Goal: Task Accomplishment & Management: Manage account settings

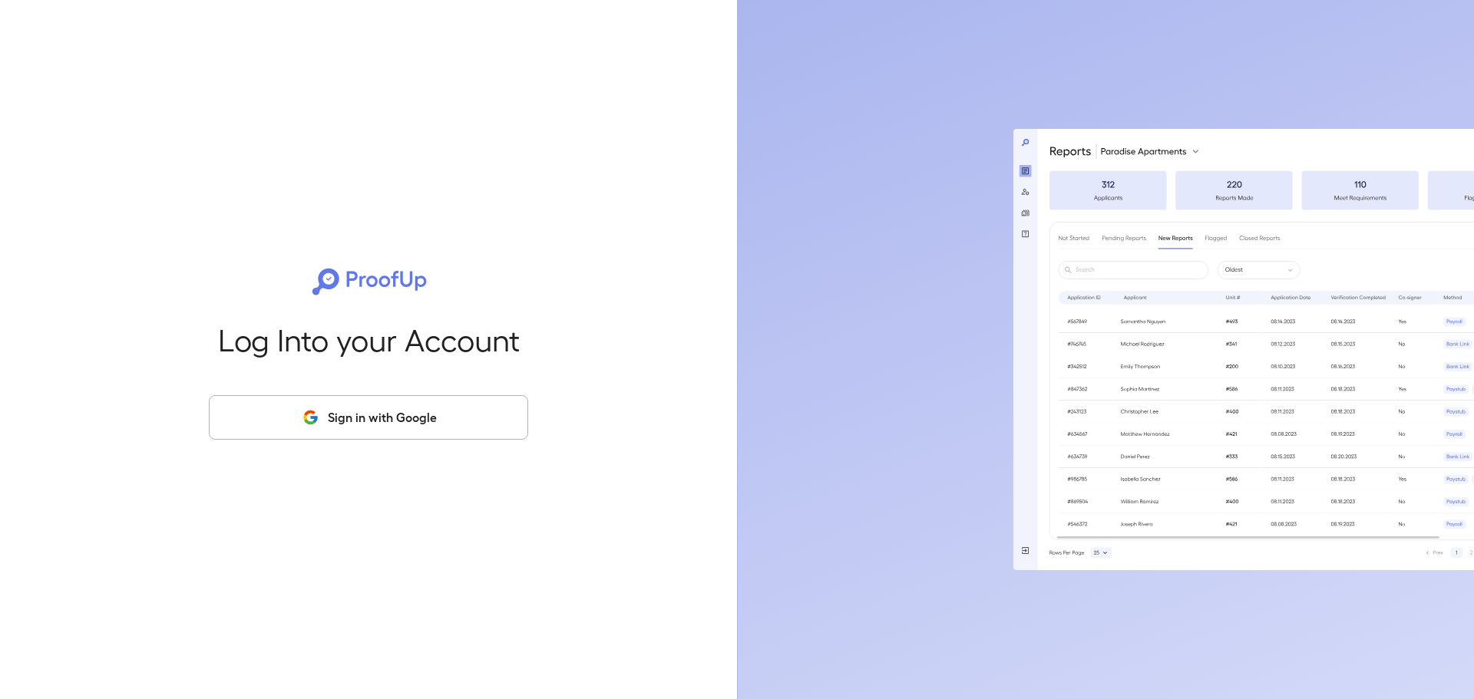
click at [370, 401] on button "Sign in with Google" at bounding box center [368, 417] width 319 height 45
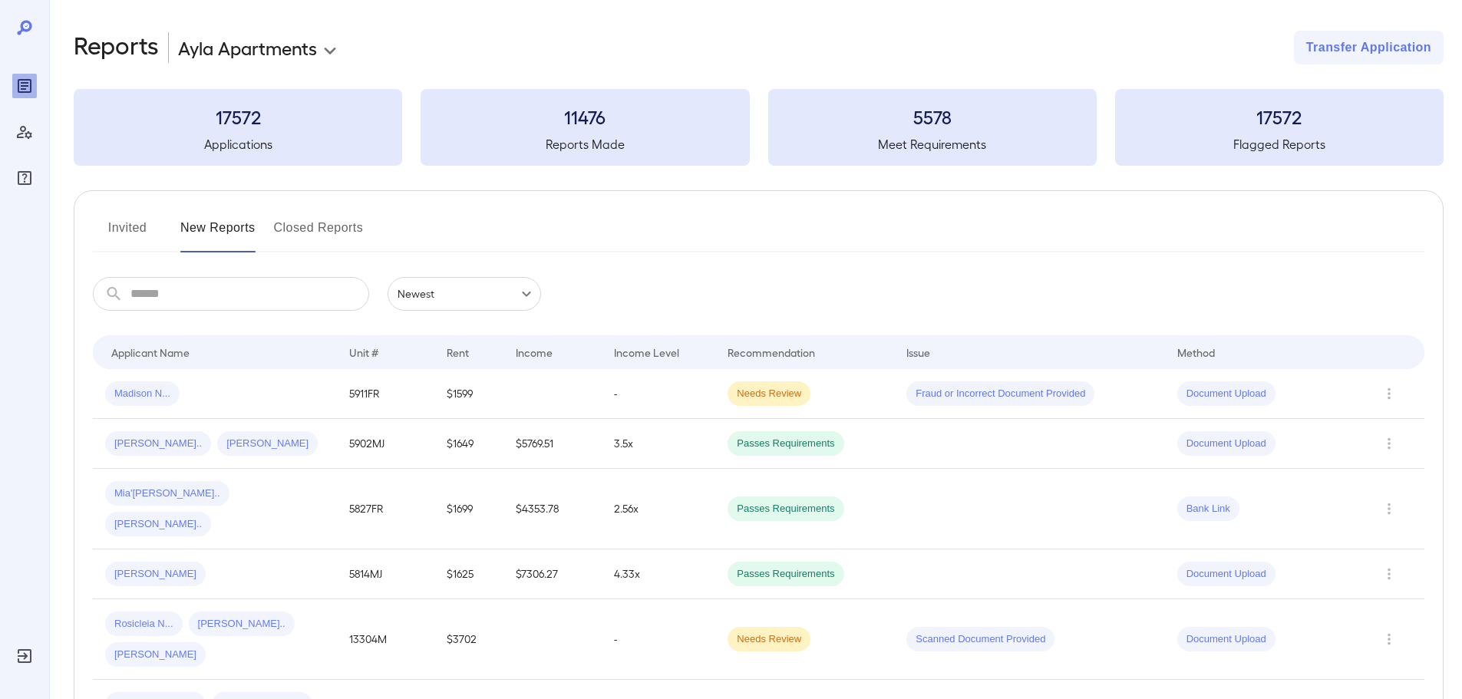
click at [139, 221] on button "Invited" at bounding box center [127, 234] width 69 height 37
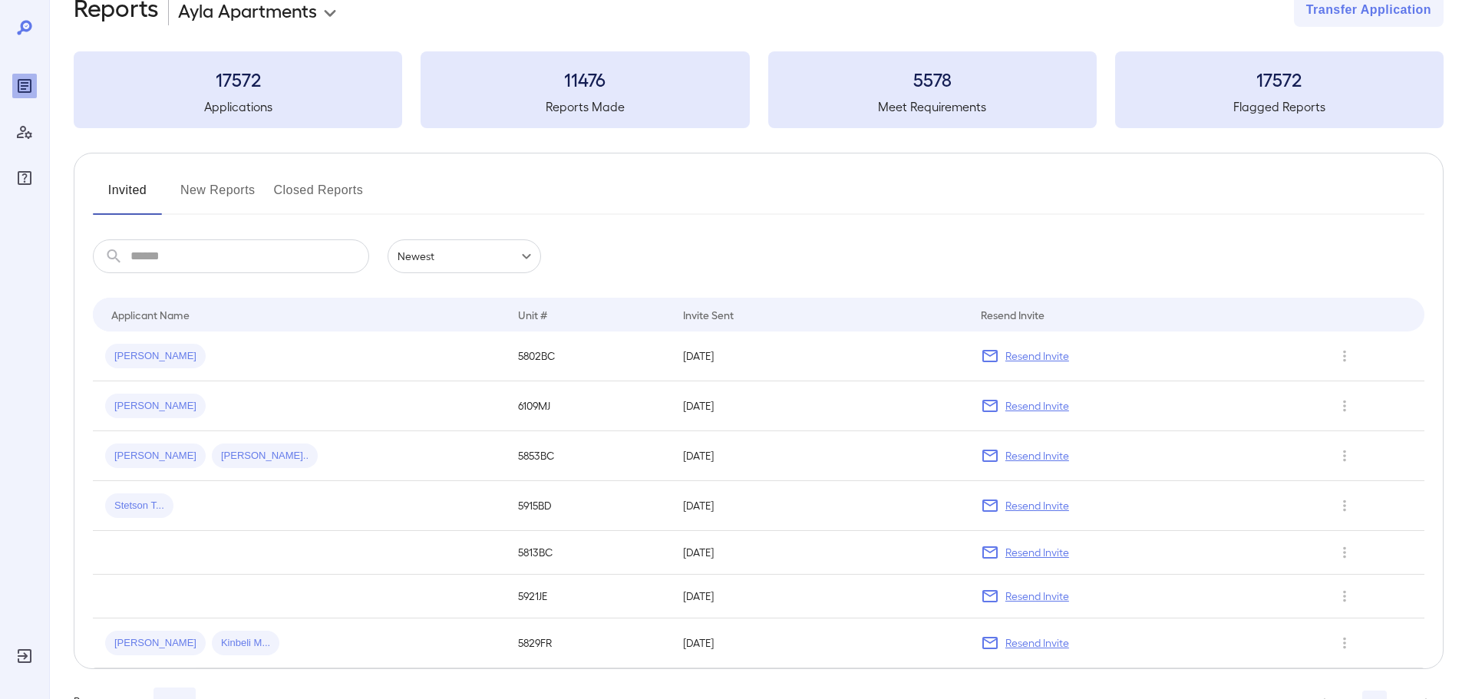
scroll to position [11, 0]
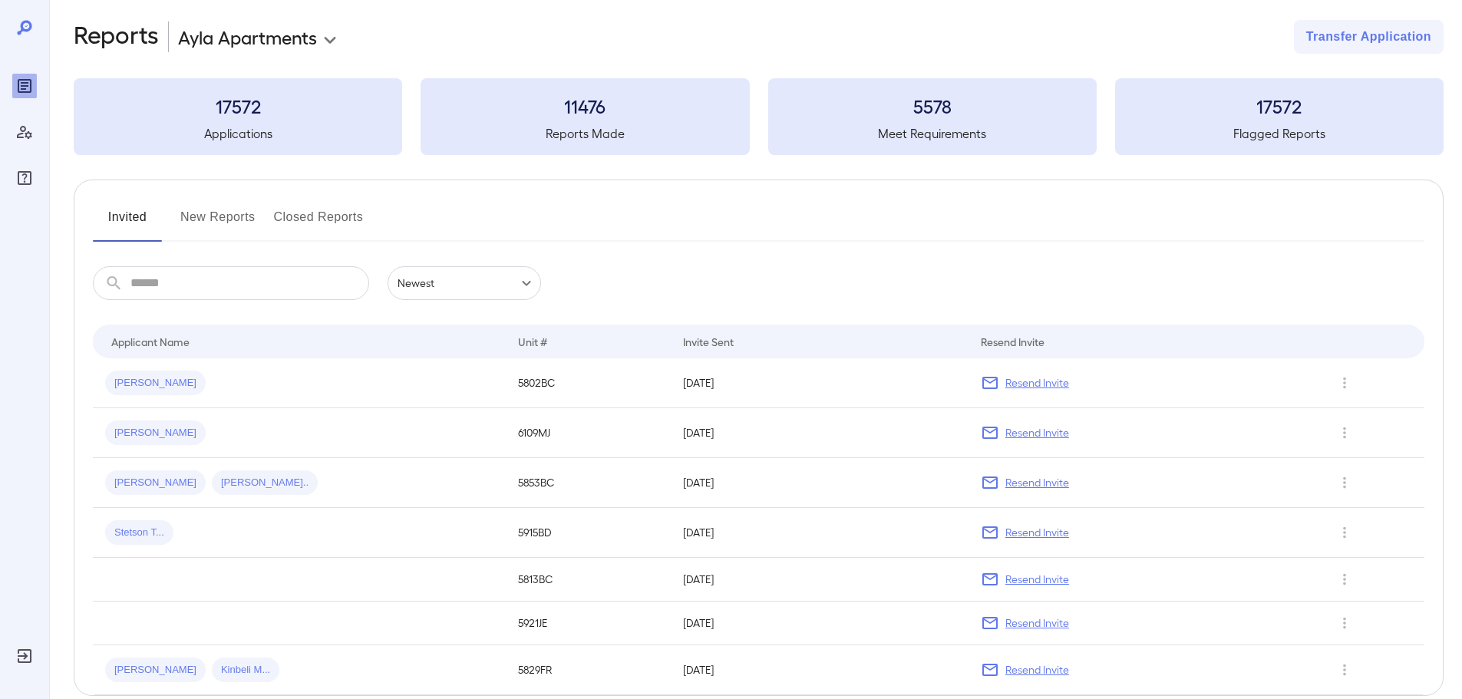
click at [131, 217] on button "Invited" at bounding box center [127, 223] width 69 height 37
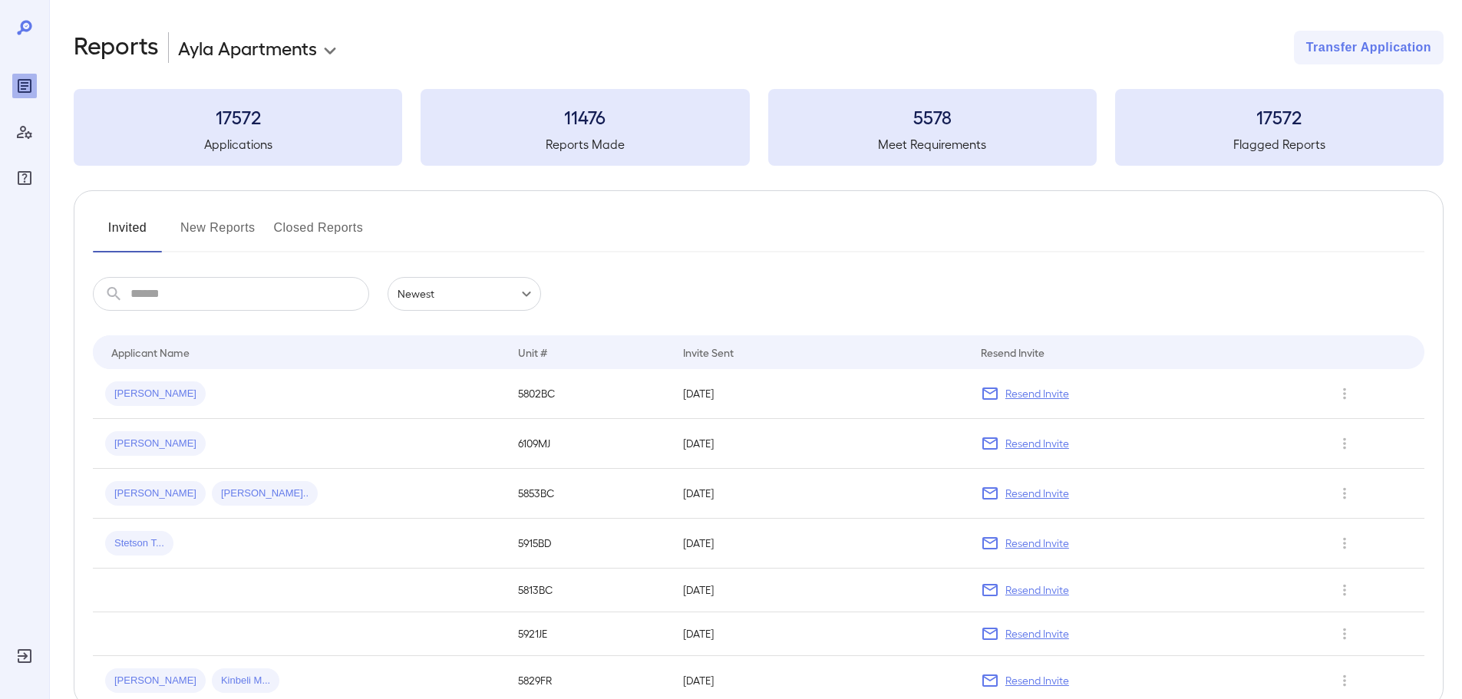
click at [222, 228] on button "New Reports" at bounding box center [217, 234] width 75 height 37
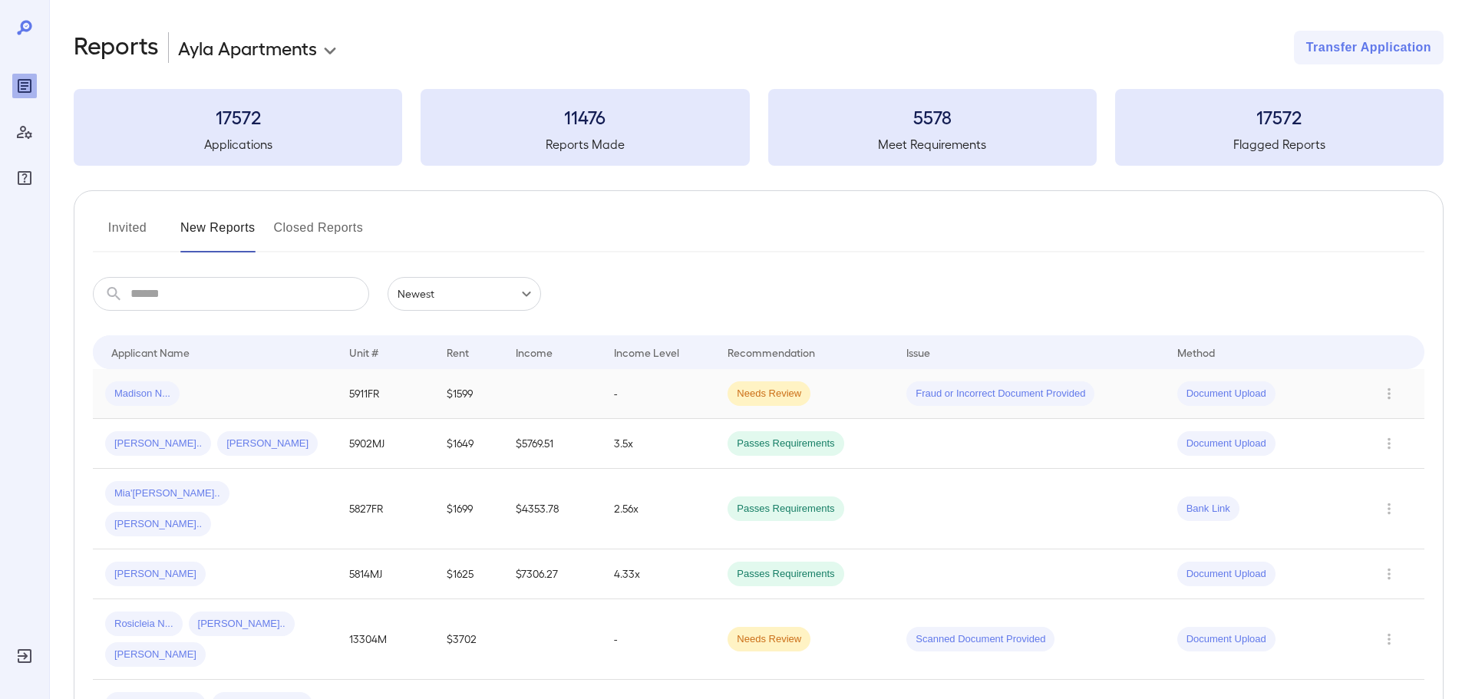
click at [213, 408] on td "Madison N..." at bounding box center [215, 394] width 244 height 50
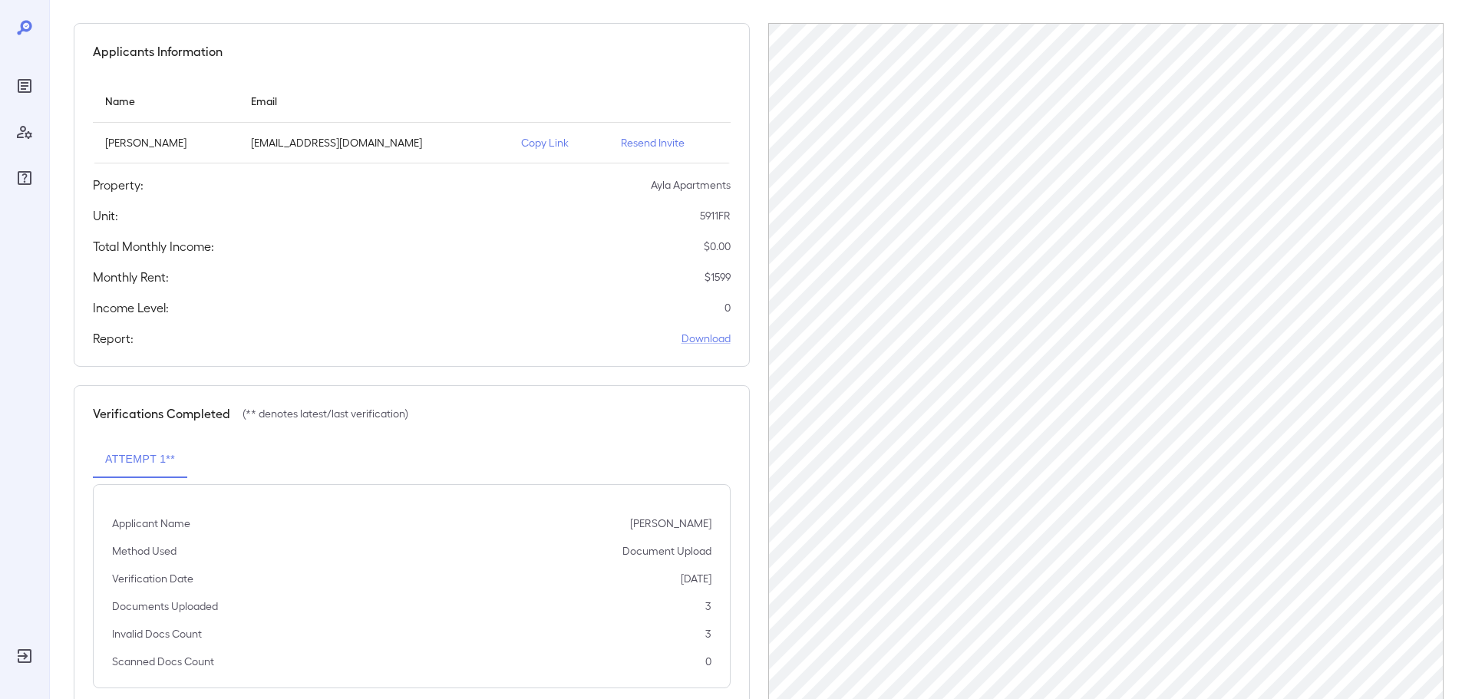
scroll to position [154, 0]
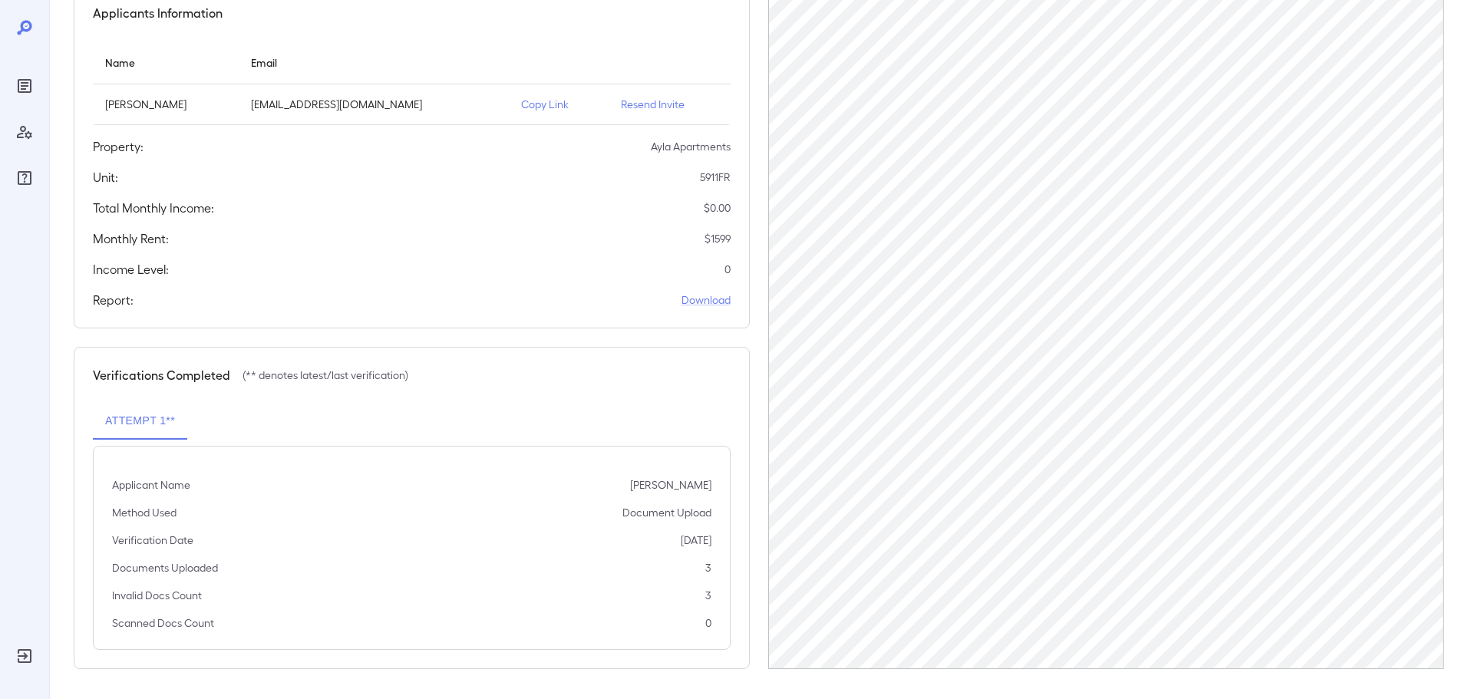
click at [656, 107] on p "Resend Invite" at bounding box center [669, 104] width 97 height 15
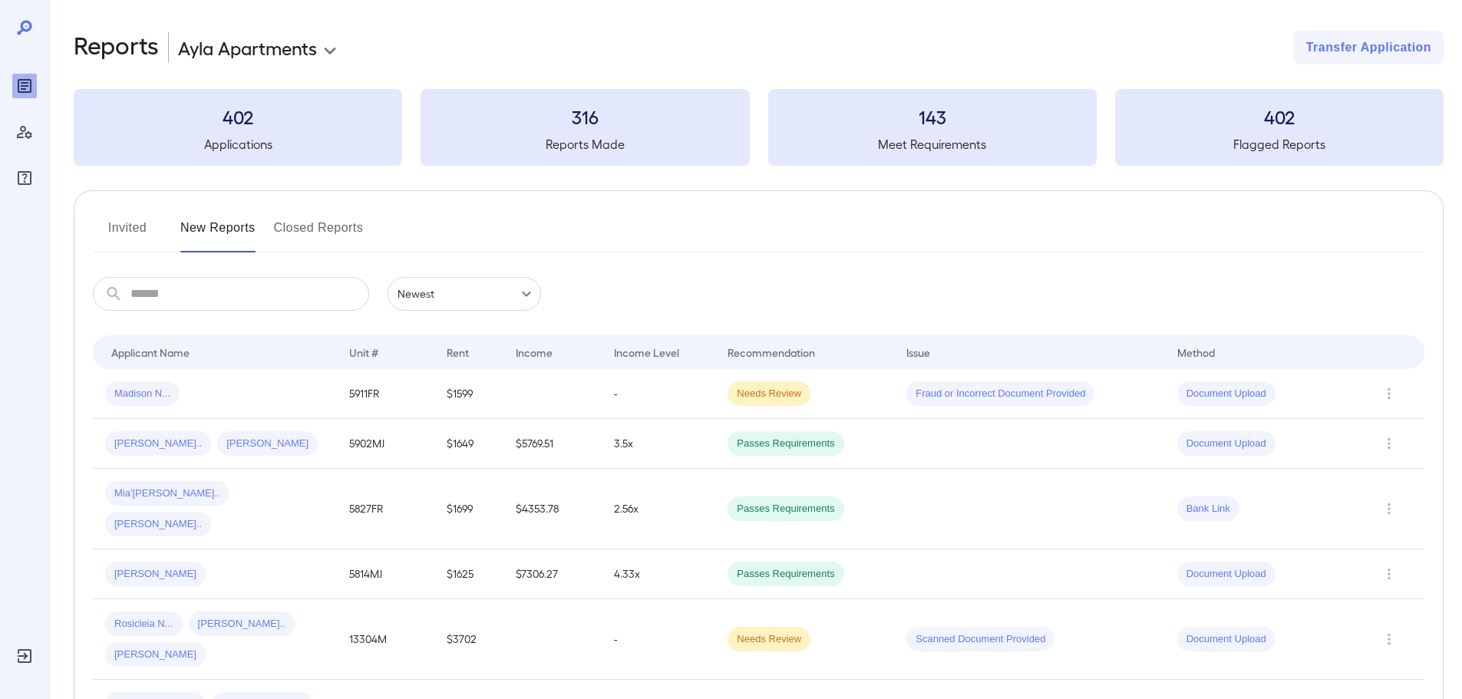
click at [502, 405] on tr "Madison N... 5911FR $1599 - Needs Review Fraud or Incorrect Document Provided D…" at bounding box center [759, 394] width 1332 height 50
click at [156, 396] on span "Madison N..." at bounding box center [142, 394] width 74 height 15
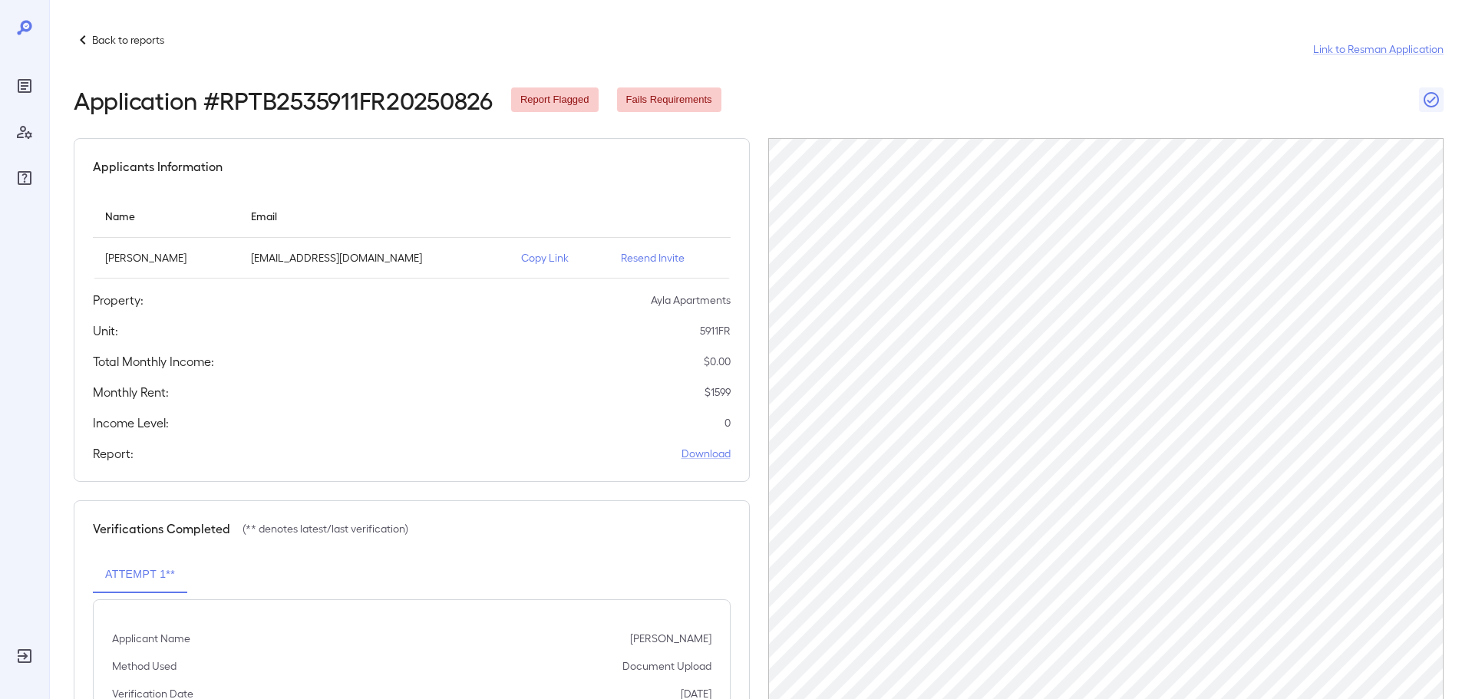
click at [674, 261] on p "Resend Invite" at bounding box center [669, 257] width 97 height 15
click at [33, 31] on icon at bounding box center [24, 27] width 18 height 18
click at [32, 15] on div at bounding box center [24, 349] width 49 height 699
click at [87, 40] on icon at bounding box center [83, 40] width 18 height 18
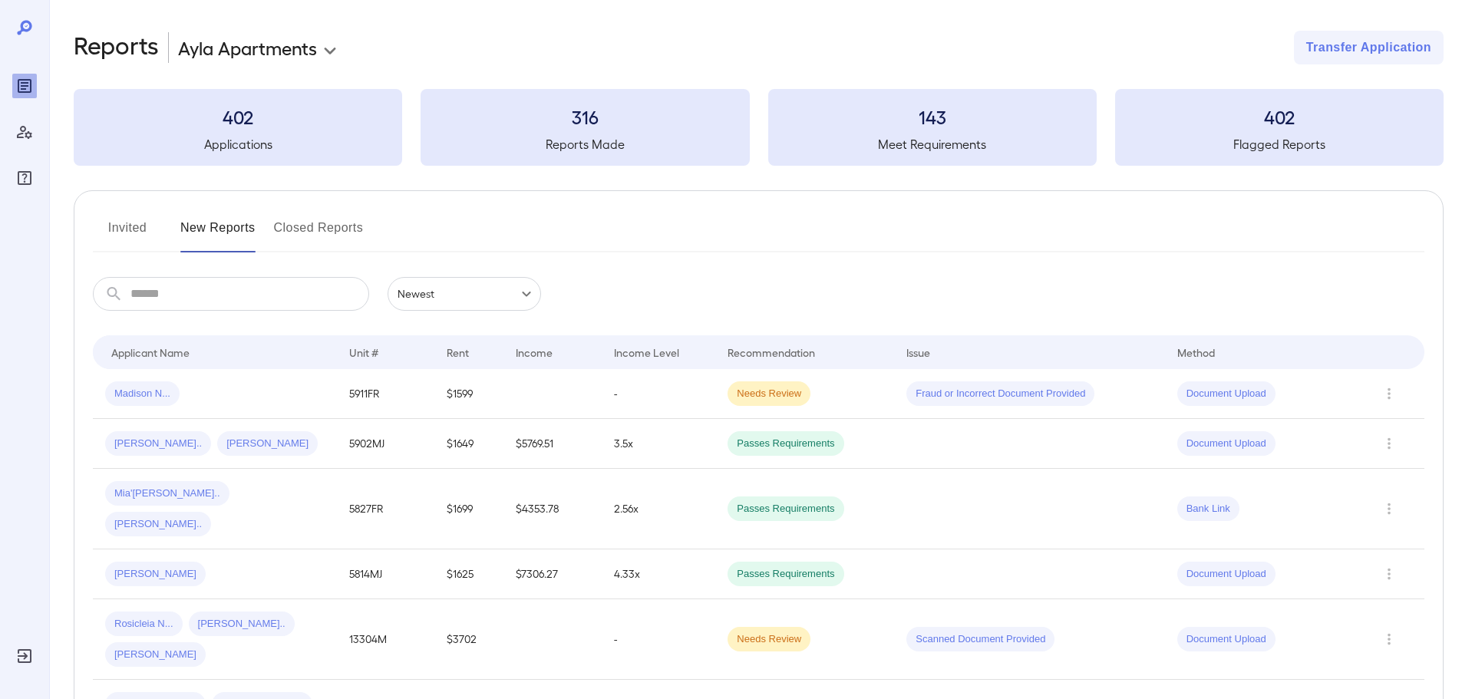
click at [127, 226] on button "Invited" at bounding box center [127, 234] width 69 height 37
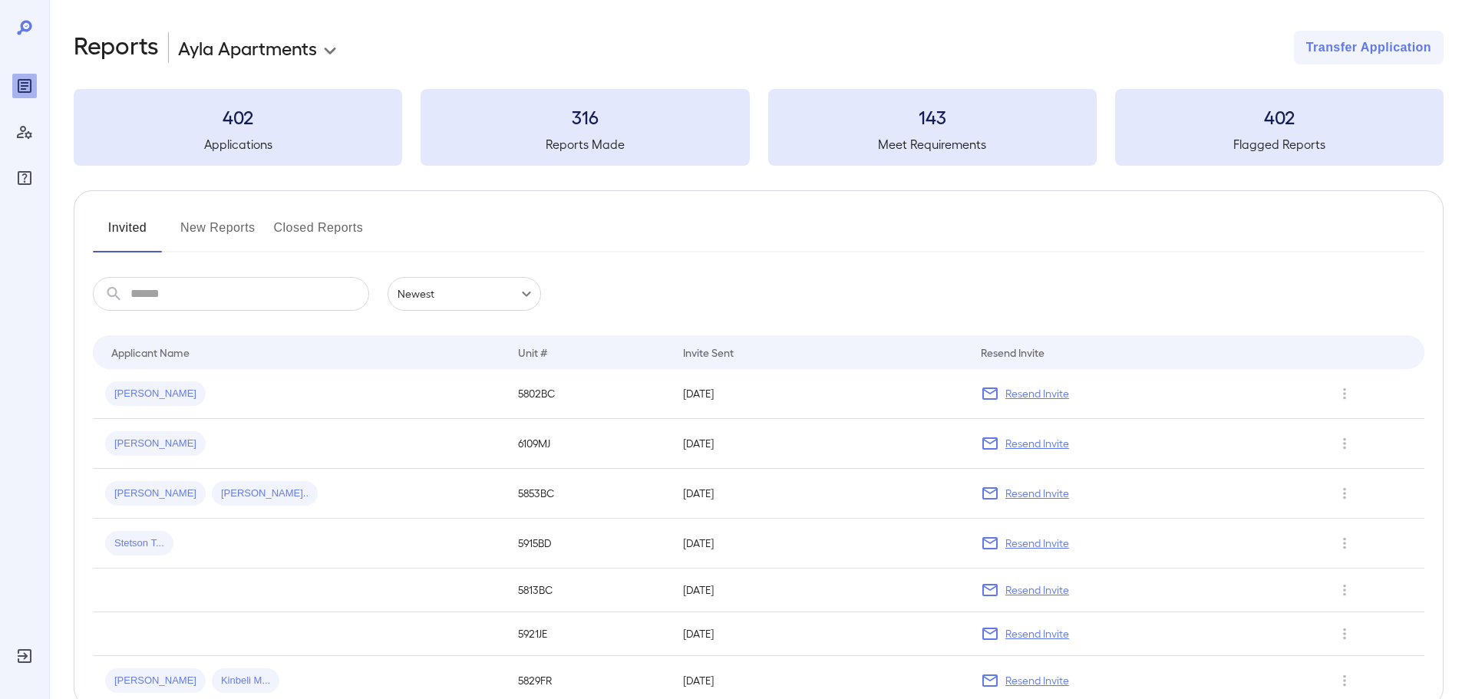
click at [206, 230] on button "New Reports" at bounding box center [217, 234] width 75 height 37
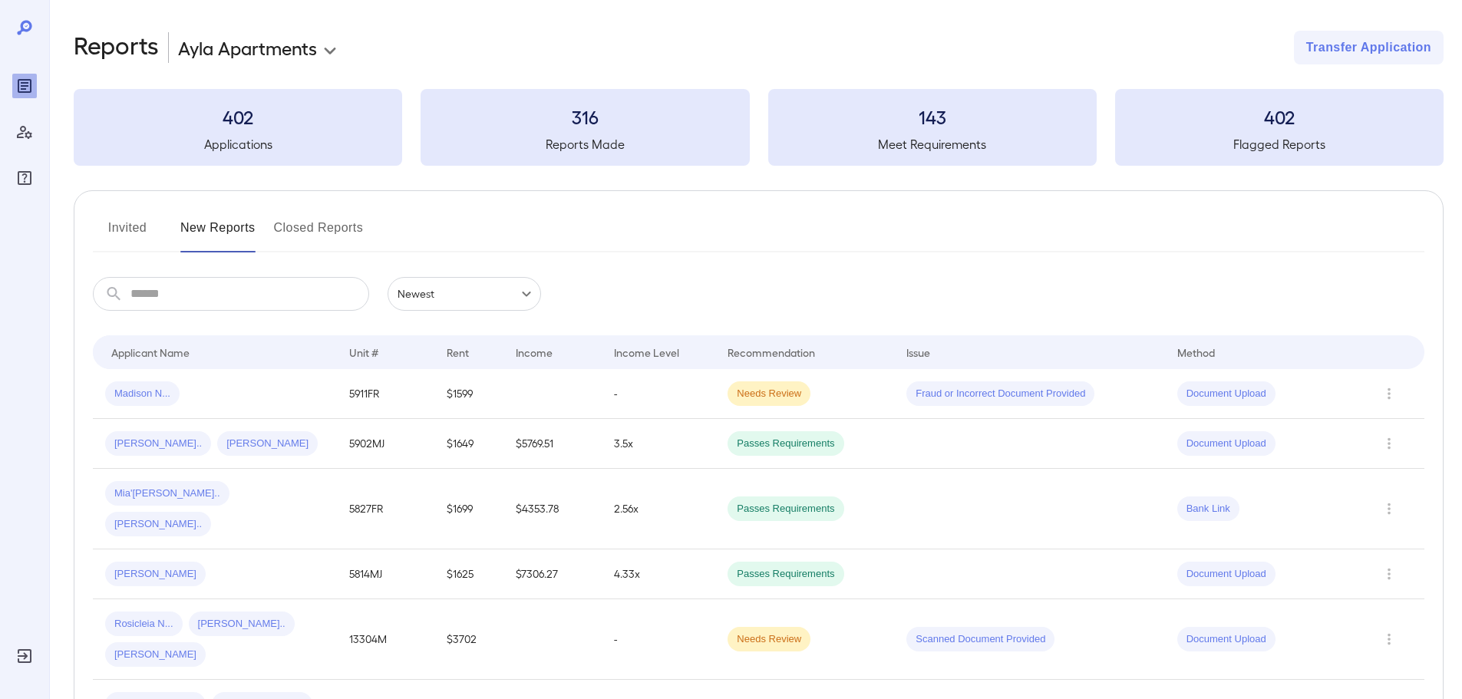
click at [139, 363] on th "Applicant Name" at bounding box center [215, 352] width 244 height 34
click at [148, 389] on span "Madison N..." at bounding box center [142, 394] width 74 height 15
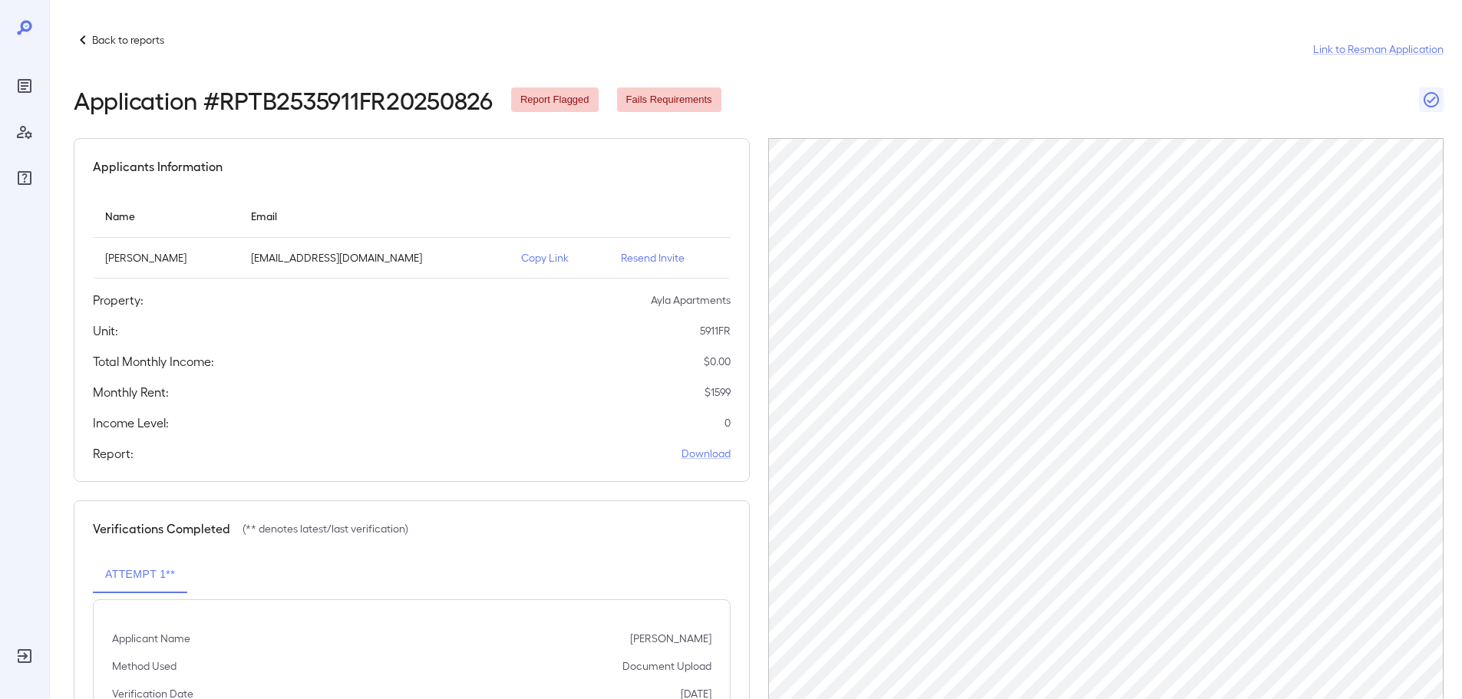
click at [662, 258] on p "Resend Invite" at bounding box center [669, 257] width 97 height 15
drag, startPoint x: 414, startPoint y: 264, endPoint x: 404, endPoint y: 264, distance: 10.0
click at [411, 265] on p "[EMAIL_ADDRESS][DOMAIN_NAME]" at bounding box center [374, 257] width 246 height 15
click at [404, 264] on p "[EMAIL_ADDRESS][DOMAIN_NAME]" at bounding box center [374, 257] width 246 height 15
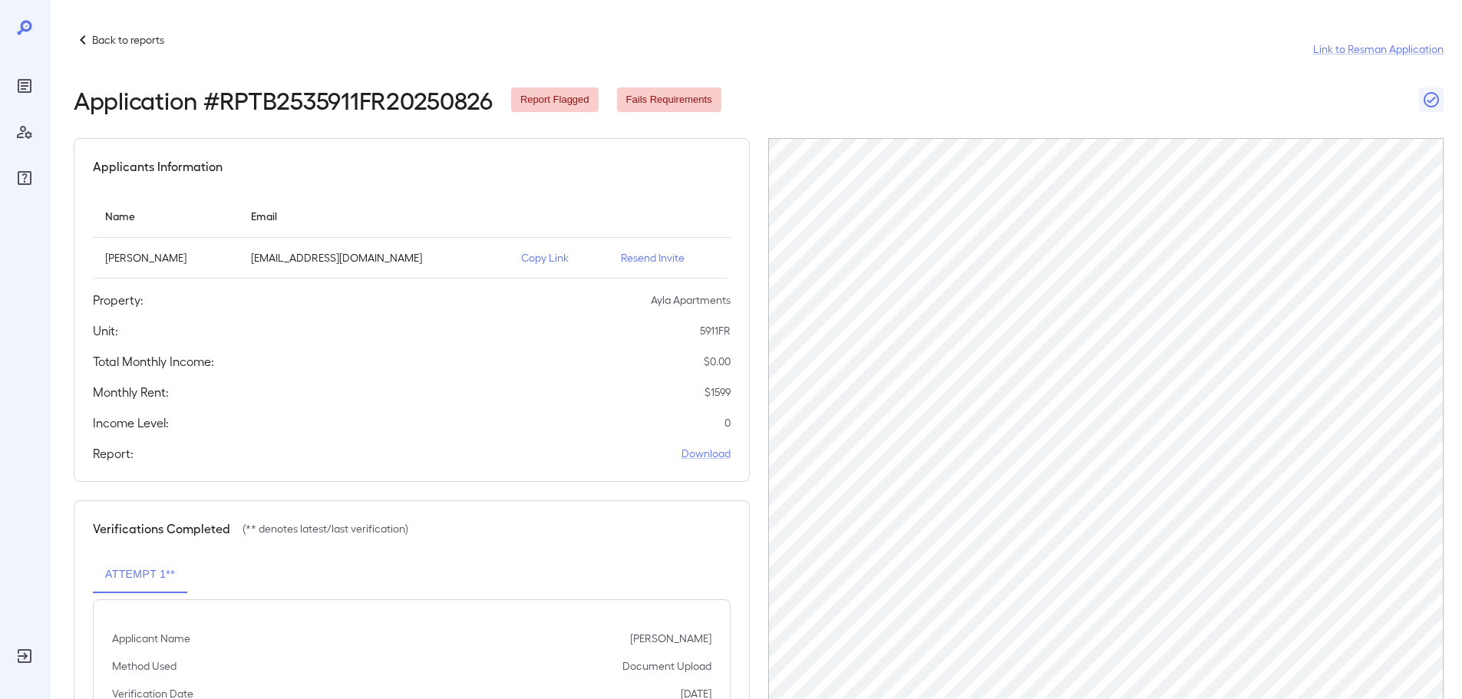
click at [137, 40] on p "Back to reports" at bounding box center [128, 39] width 72 height 15
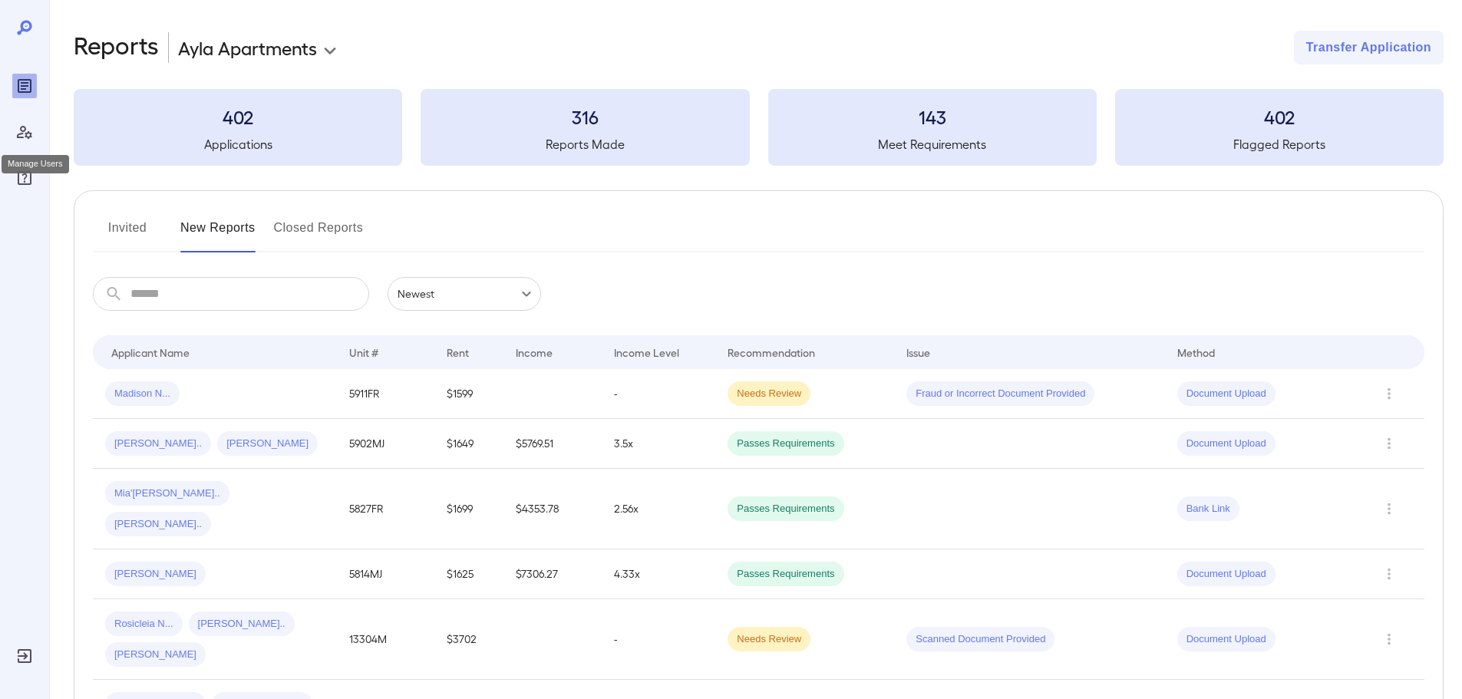
click at [31, 132] on icon "Manage Users" at bounding box center [24, 132] width 18 height 18
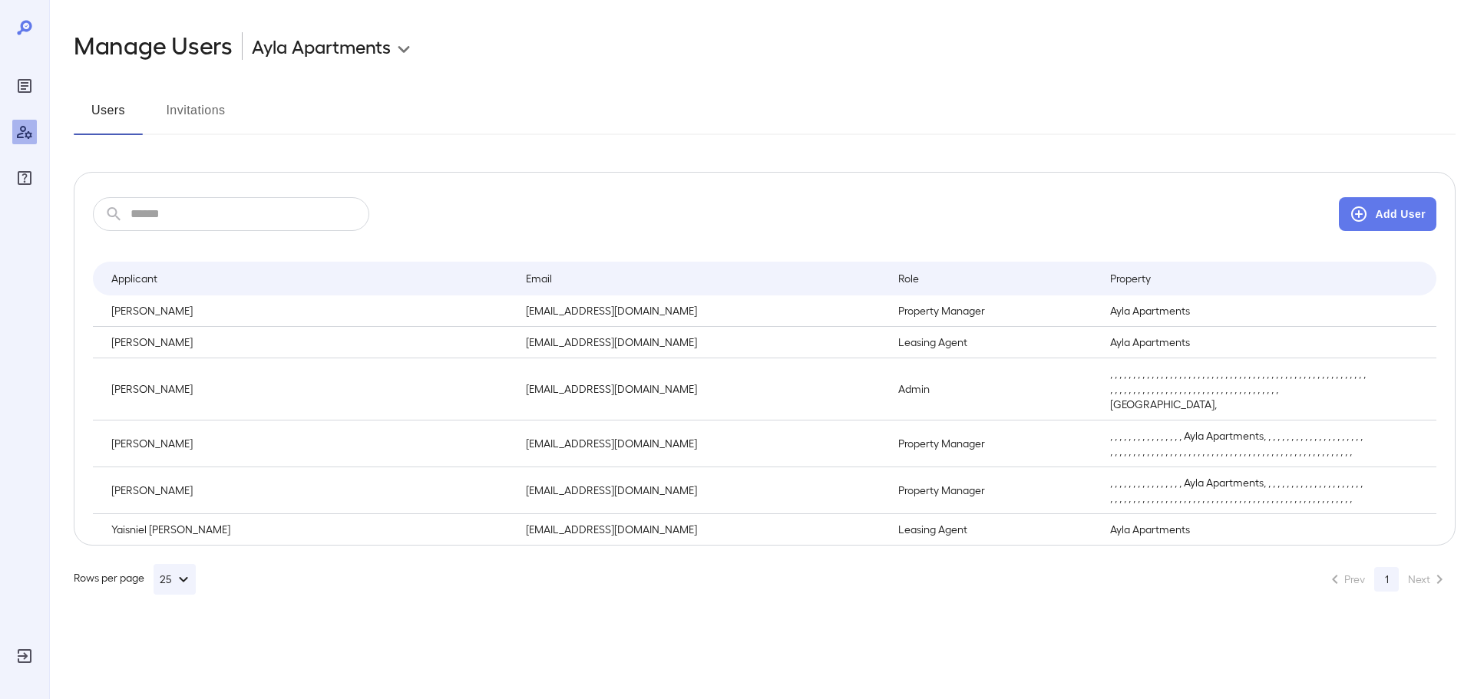
click at [18, 23] on icon at bounding box center [24, 27] width 18 height 18
click at [36, 34] on div at bounding box center [24, 104] width 25 height 172
click at [27, 28] on icon at bounding box center [24, 27] width 18 height 18
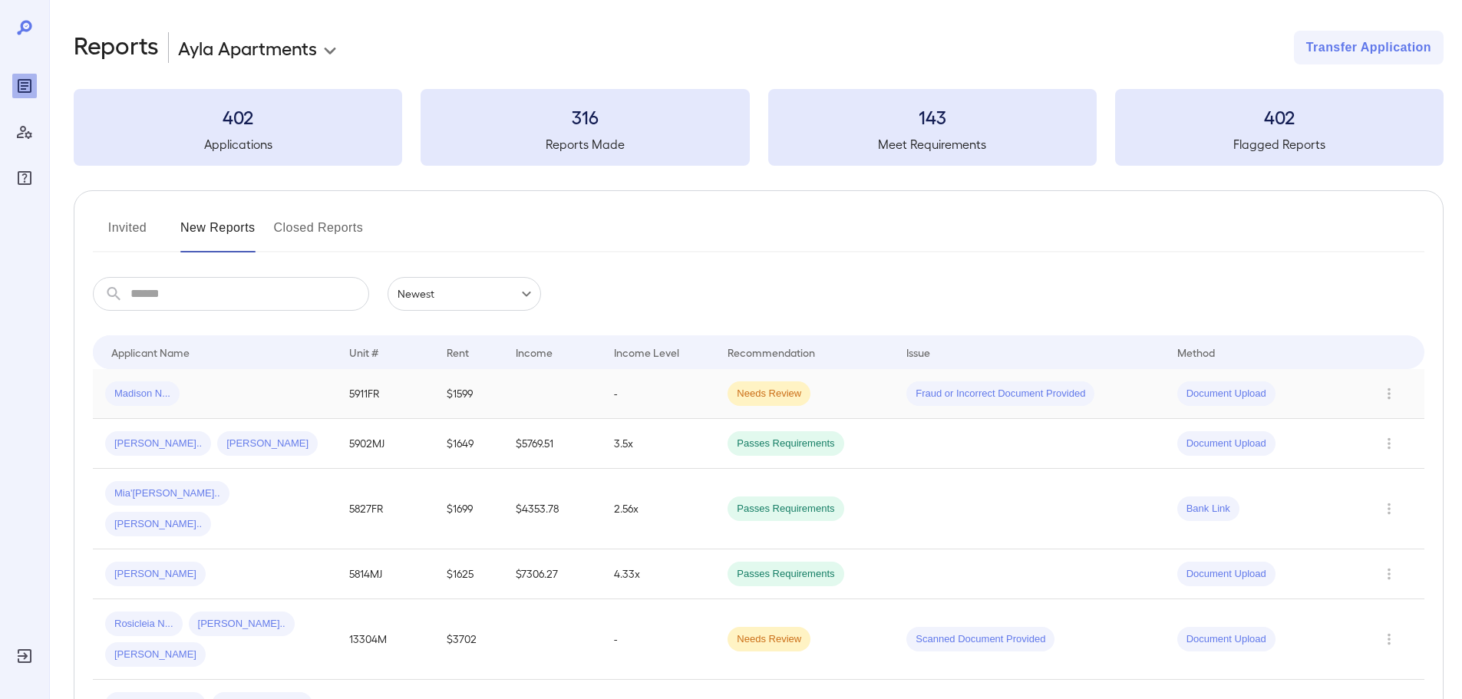
click at [199, 406] on div "Madison N..." at bounding box center [215, 394] width 220 height 25
